Goal: Find contact information: Find contact information

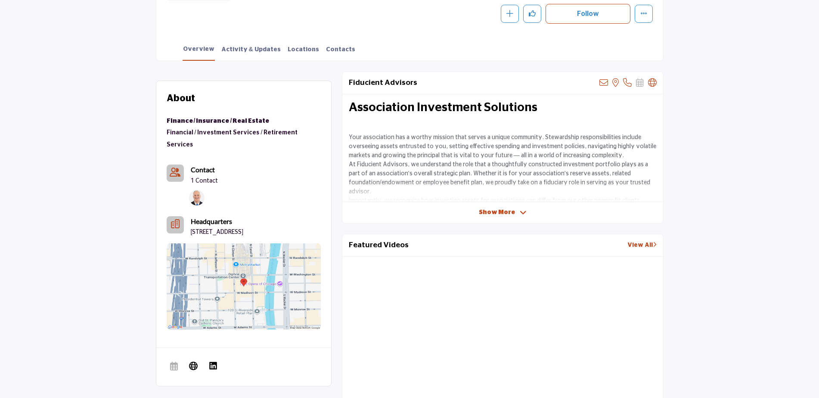
scroll to position [172, 0]
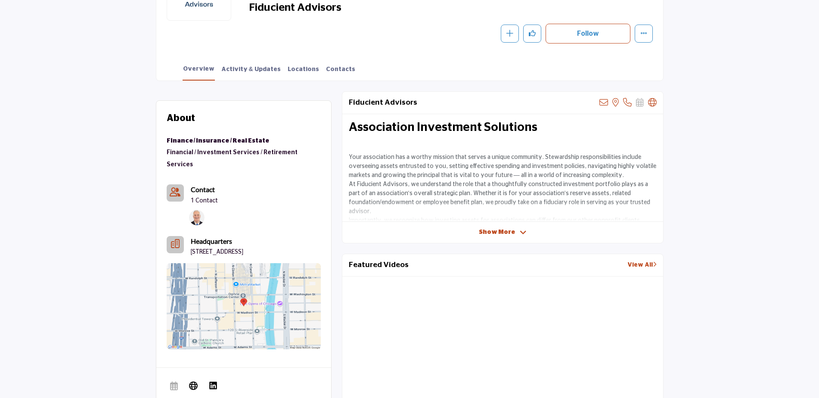
click at [514, 232] on span "Show More" at bounding box center [503, 232] width 48 height 9
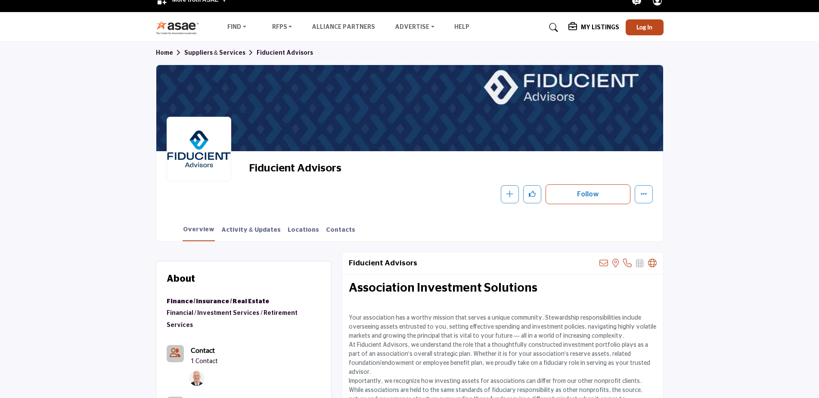
scroll to position [0, 0]
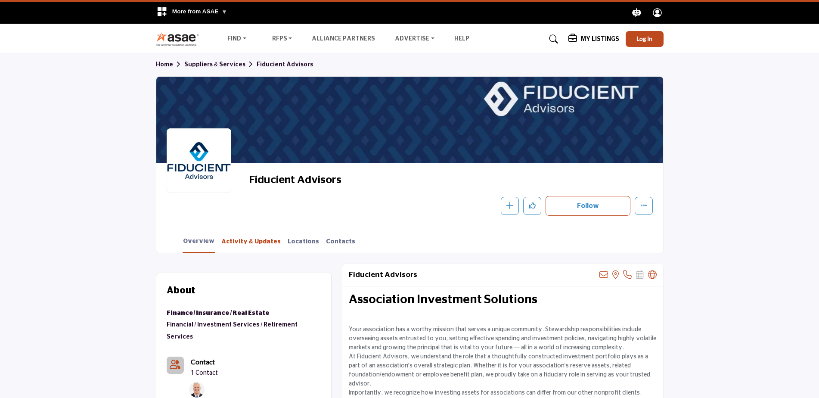
click at [261, 241] on link "Activity & Updates" at bounding box center [251, 244] width 60 height 15
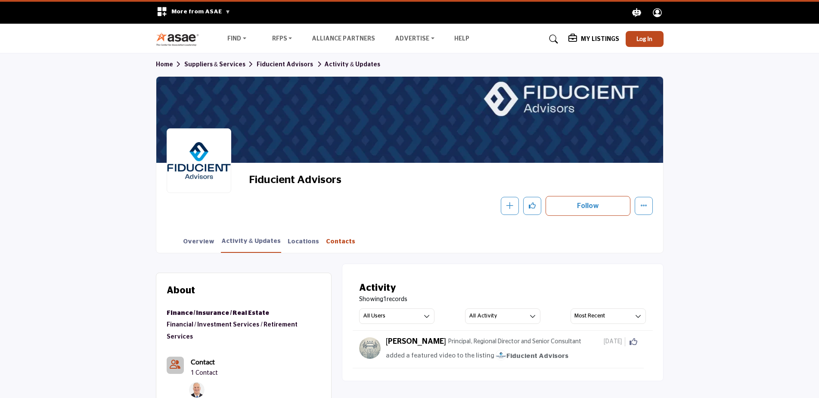
click at [326, 239] on link "Contacts" at bounding box center [340, 244] width 30 height 15
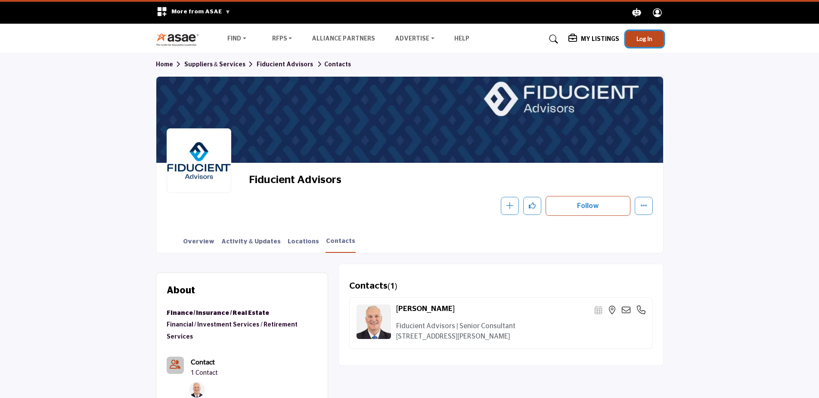
click at [653, 45] on button "Log In" at bounding box center [644, 39] width 38 height 16
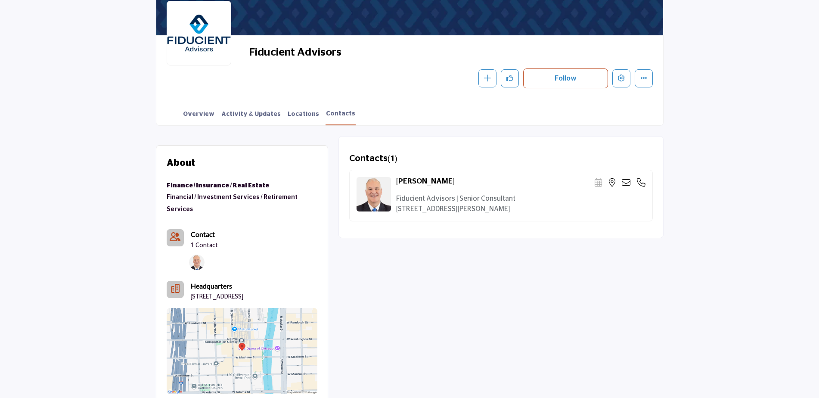
scroll to position [129, 0]
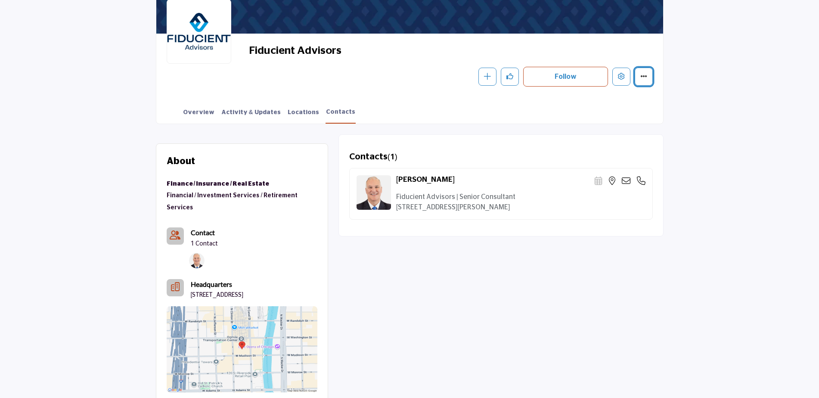
click at [644, 83] on button "More details" at bounding box center [644, 77] width 18 height 18
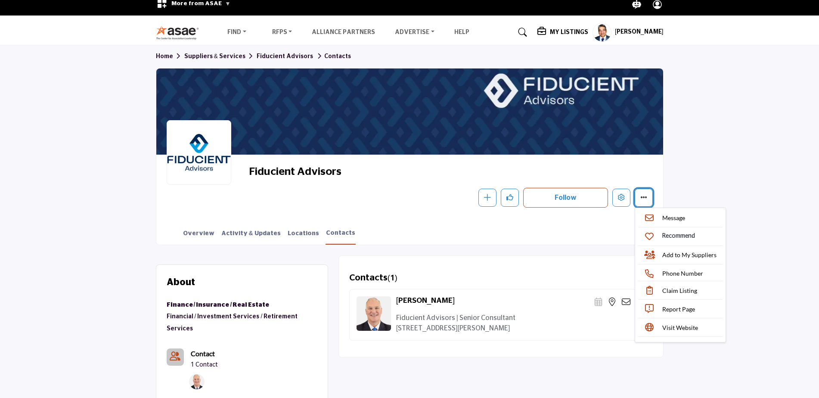
scroll to position [0, 0]
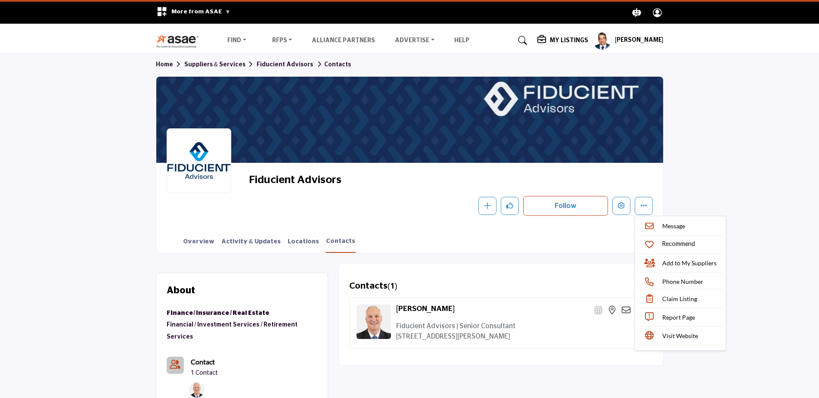
click at [577, 42] on h5 "My Listings" at bounding box center [569, 41] width 38 height 8
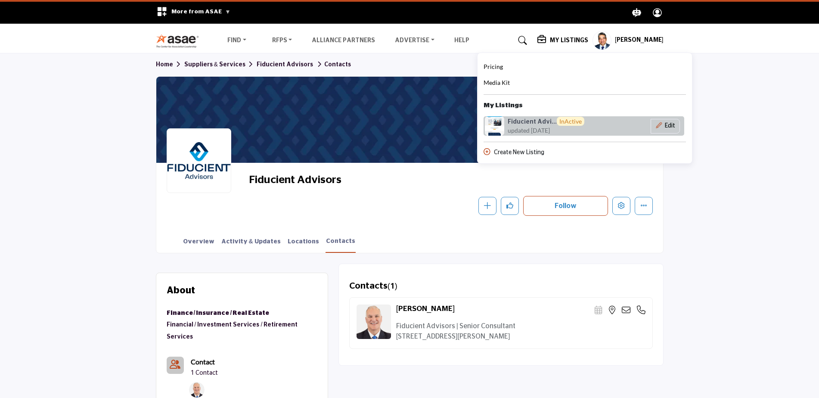
click at [609, 121] on div "Fiducient Advi... InActive updated 7 days ago Stats" at bounding box center [583, 125] width 201 height 19
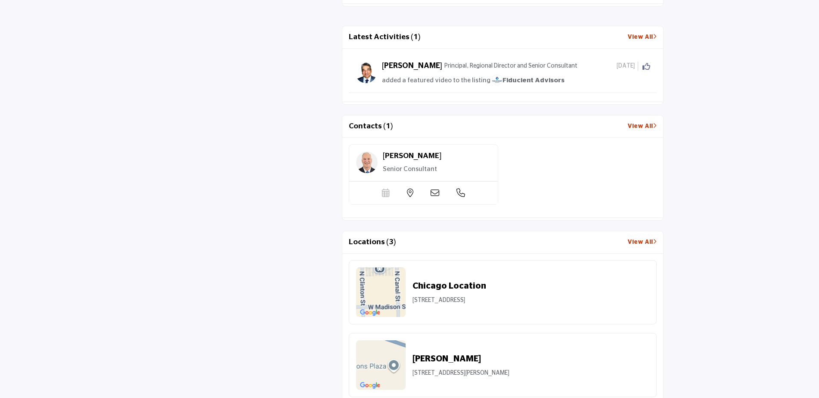
scroll to position [898, 0]
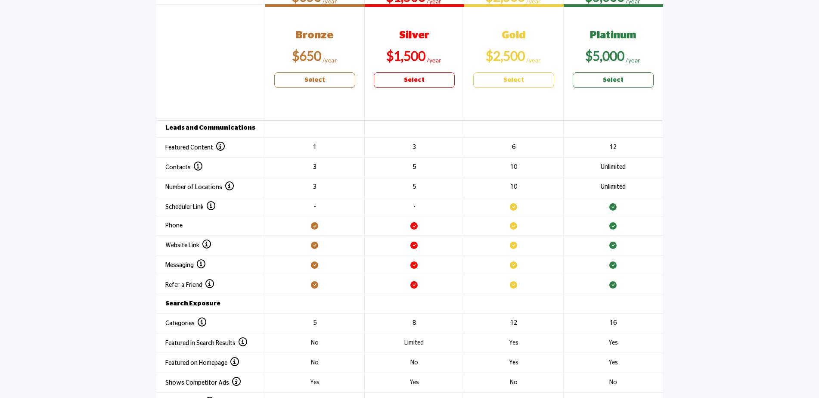
scroll to position [990, 0]
